Goal: Check status: Check status

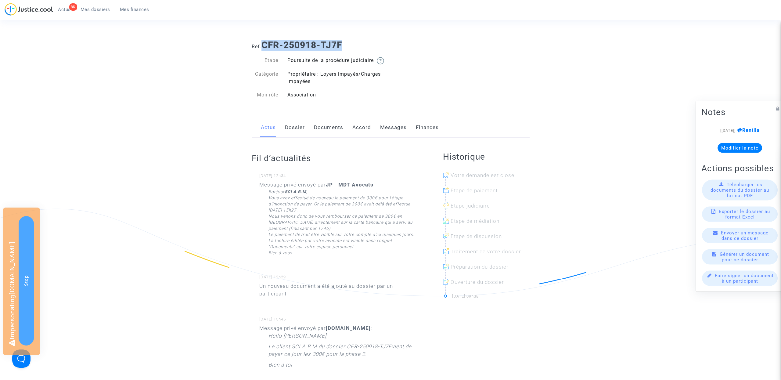
drag, startPoint x: 263, startPoint y: 43, endPoint x: 417, endPoint y: 43, distance: 154.6
click at [417, 43] on h1 "Ref. CFR-250918-TJ7F" at bounding box center [391, 45] width 278 height 11
copy b "CFR-250918-TJ7F"
click at [294, 44] on b "CFR-250918-TJ7F" at bounding box center [301, 45] width 81 height 11
drag, startPoint x: 263, startPoint y: 44, endPoint x: 392, endPoint y: 46, distance: 129.3
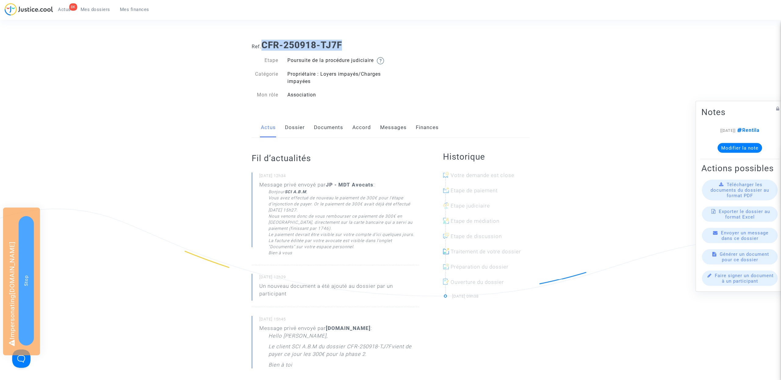
click at [392, 46] on h1 "Ref. CFR-250918-TJ7F" at bounding box center [391, 45] width 278 height 11
copy b "CFR-250918-TJ7F"
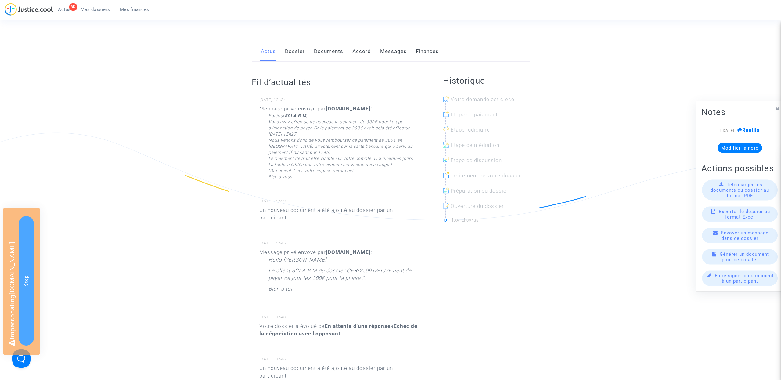
click at [382, 62] on link "Messages" at bounding box center [393, 51] width 27 height 20
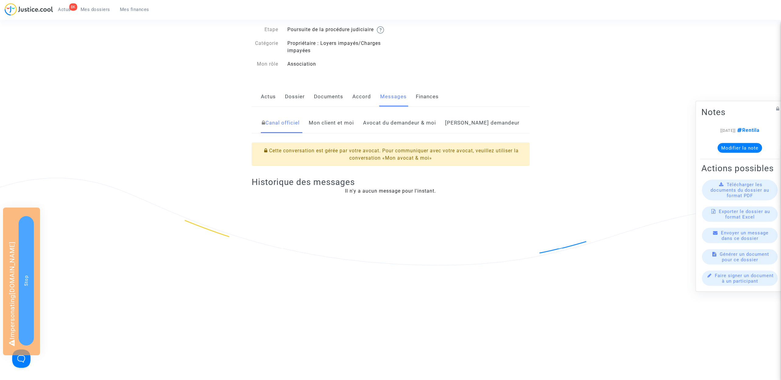
scroll to position [83, 0]
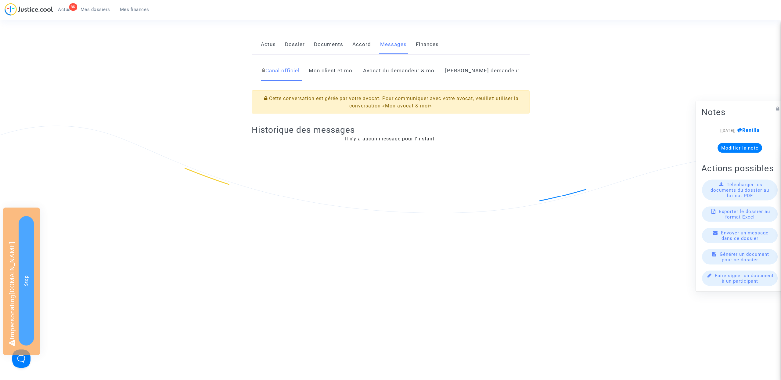
click at [487, 77] on link "Côté demandeur" at bounding box center [482, 71] width 74 height 20
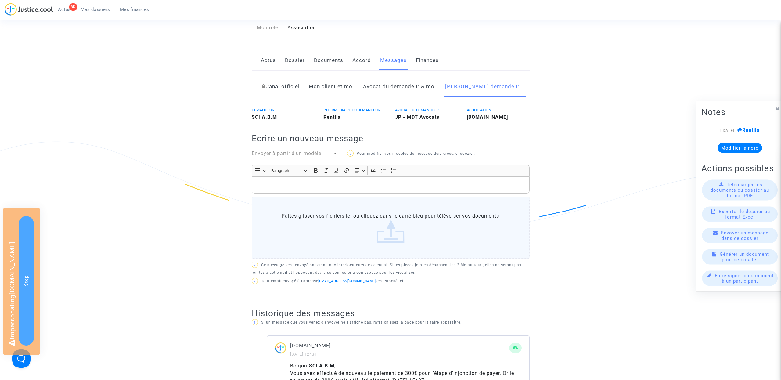
scroll to position [50, 0]
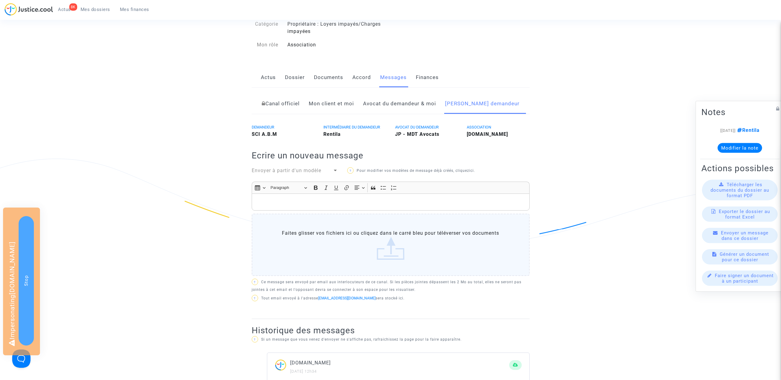
click at [327, 87] on link "Documents" at bounding box center [328, 77] width 29 height 20
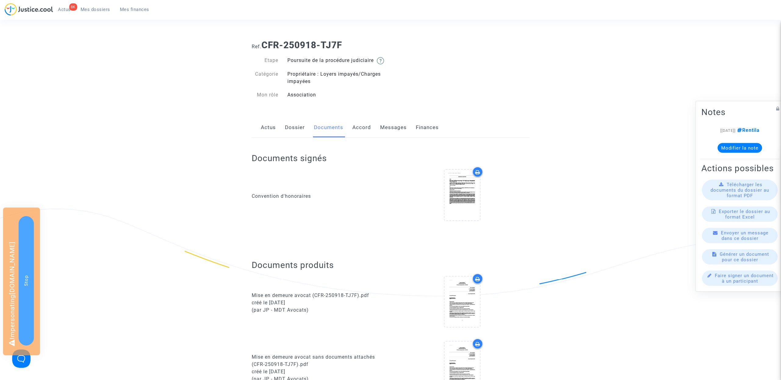
click at [257, 126] on div "Actus Dossier Documents Accord Messages Finances" at bounding box center [391, 127] width 278 height 20
click at [266, 134] on link "Actus" at bounding box center [268, 127] width 15 height 20
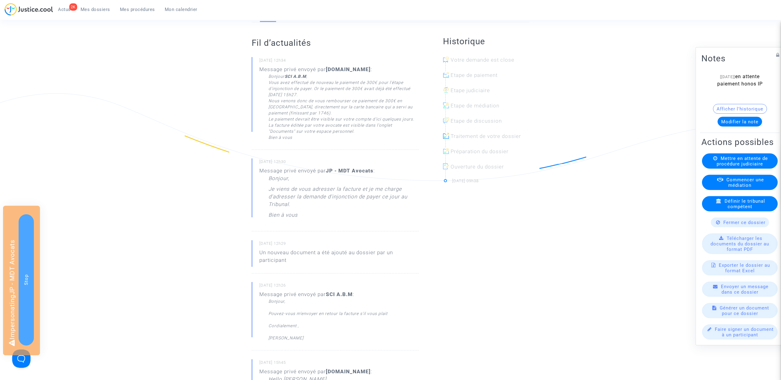
scroll to position [157, 0]
